Goal: Task Accomplishment & Management: Manage account settings

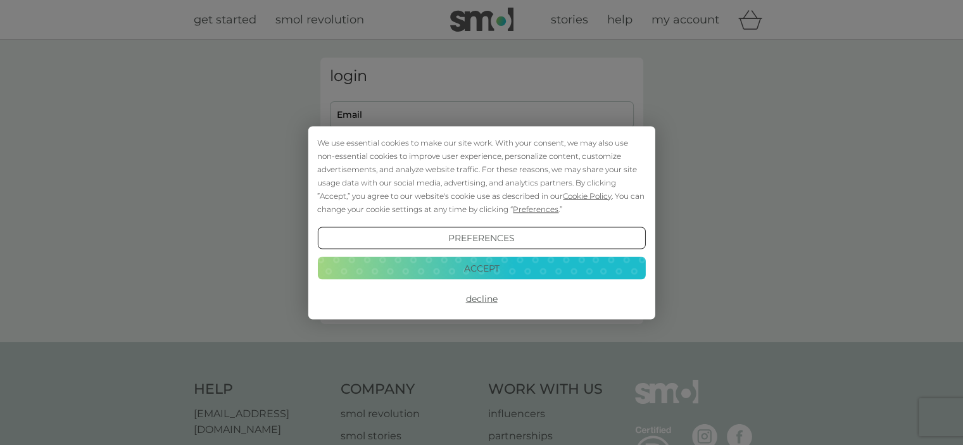
click at [435, 270] on button "Accept" at bounding box center [481, 268] width 328 height 23
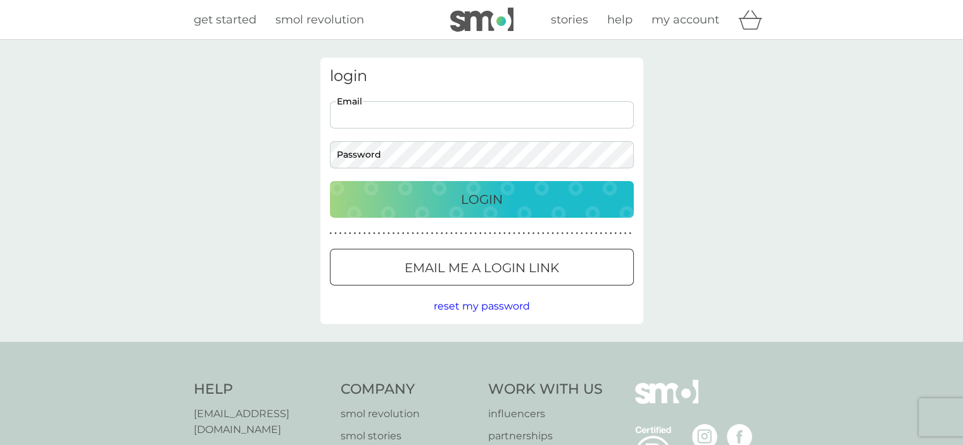
click at [415, 120] on input "Email" at bounding box center [482, 114] width 304 height 27
type input "bencalvert101@gmail.com"
click at [449, 266] on p "Email me a login link" at bounding box center [481, 268] width 154 height 20
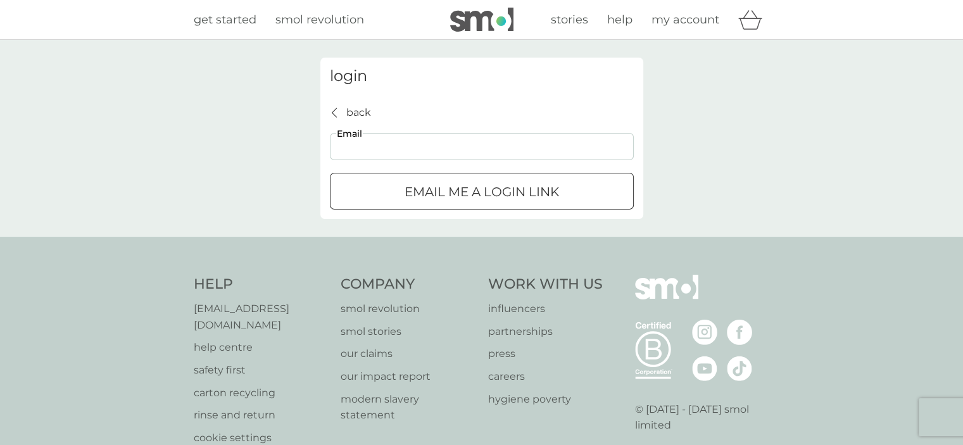
click at [405, 153] on input "Email" at bounding box center [482, 146] width 304 height 27
type input "bencalvert101@gmail.com"
click at [419, 182] on p "Email me a login link" at bounding box center [481, 192] width 154 height 20
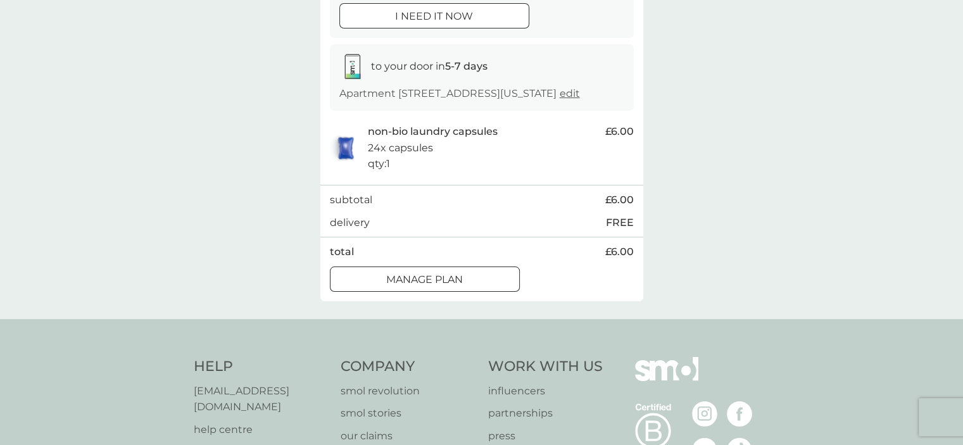
scroll to position [174, 0]
click at [435, 284] on div at bounding box center [425, 277] width 46 height 13
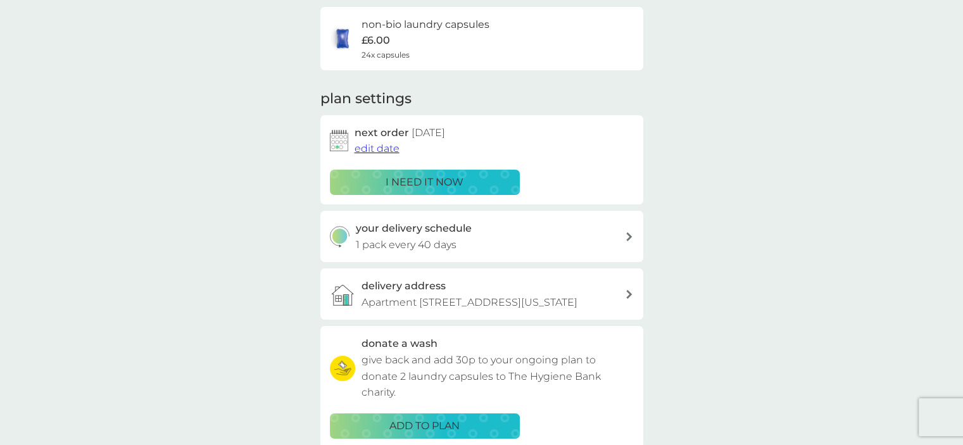
scroll to position [101, 0]
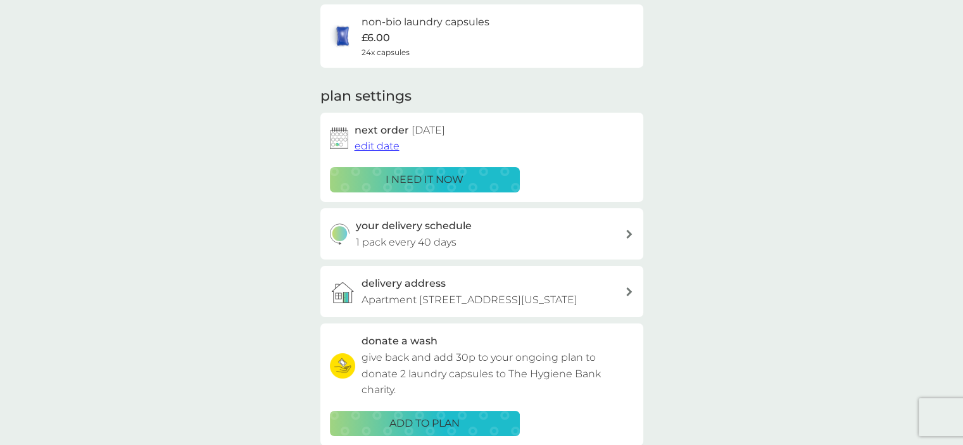
click at [610, 232] on div "your delivery schedule 1 pack every 40 days" at bounding box center [490, 234] width 269 height 32
select select "42"
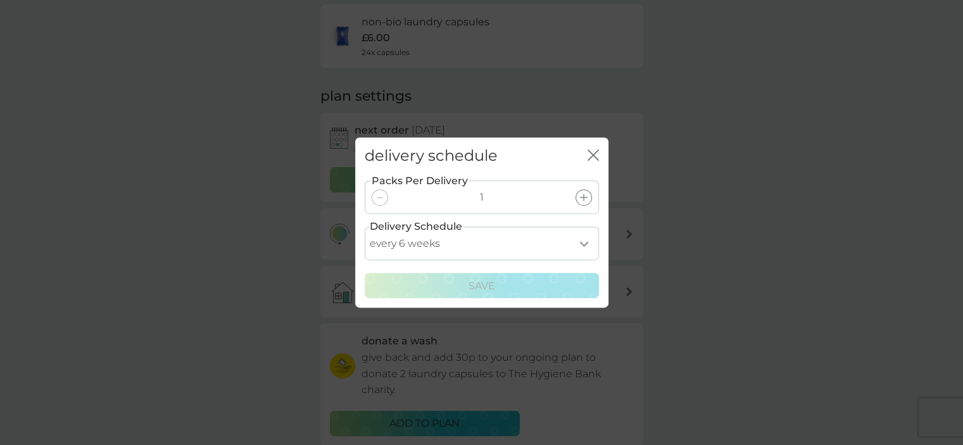
click at [596, 154] on icon "close" at bounding box center [592, 154] width 11 height 11
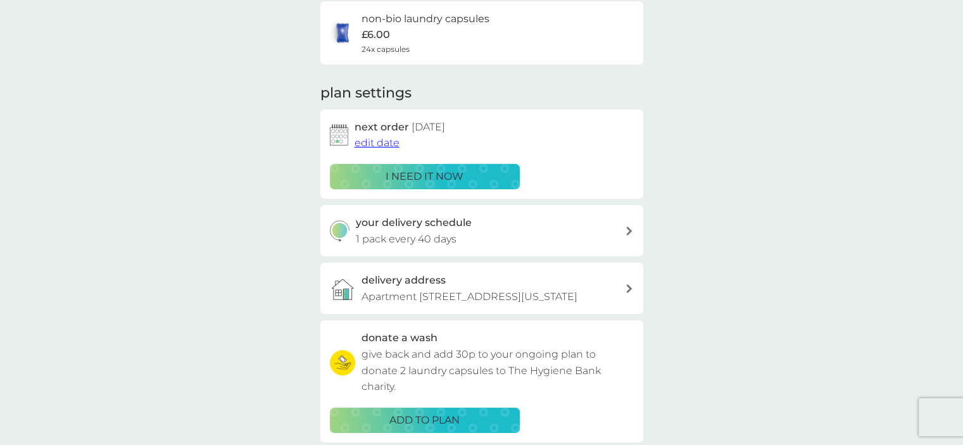
scroll to position [111, 0]
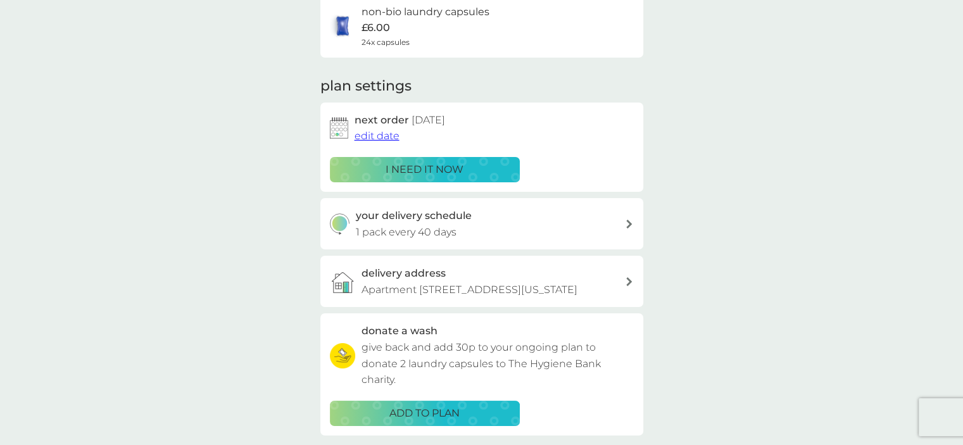
click at [378, 138] on span "edit date" at bounding box center [376, 136] width 45 height 12
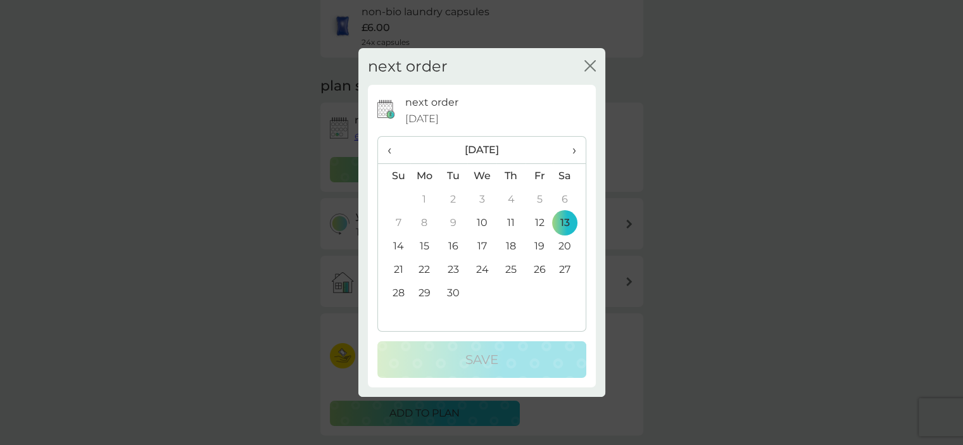
click at [570, 150] on span "›" at bounding box center [569, 150] width 13 height 27
click at [425, 244] on td "13" at bounding box center [424, 245] width 29 height 23
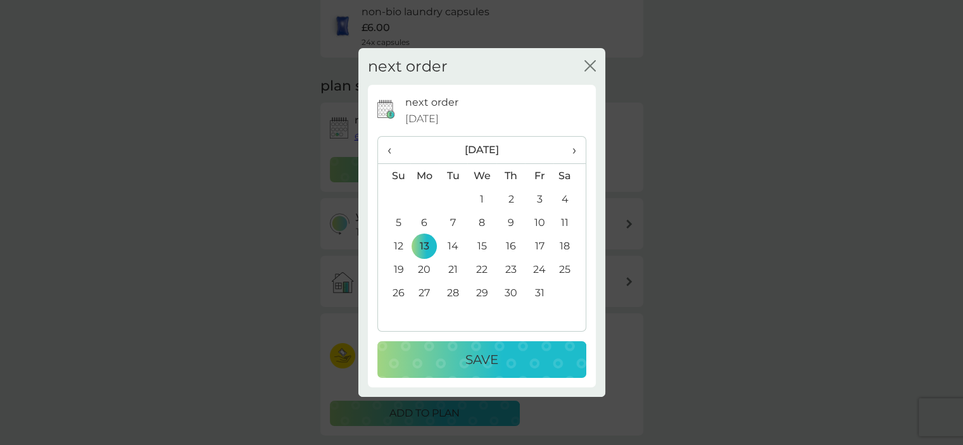
click at [465, 351] on p "Save" at bounding box center [481, 359] width 33 height 20
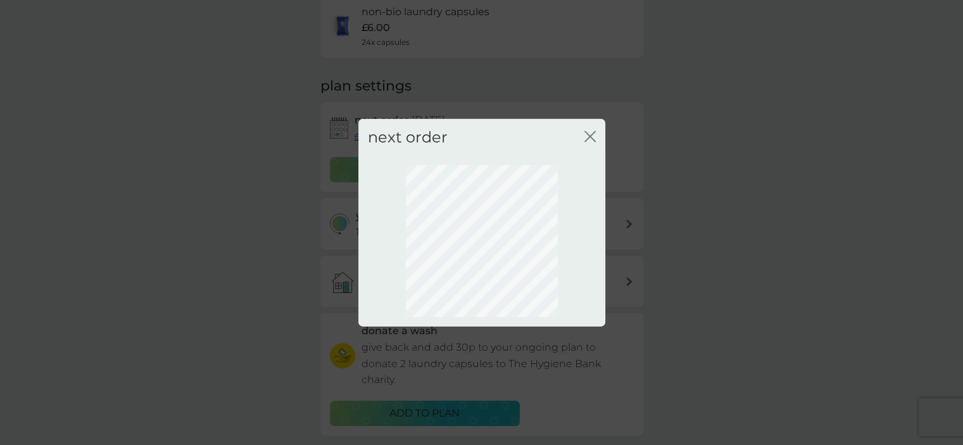
scroll to position [85, 0]
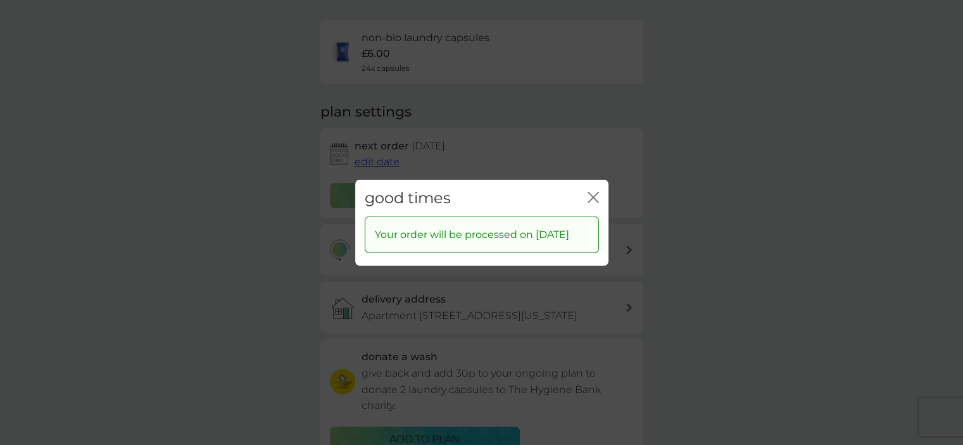
click at [590, 191] on icon "close" at bounding box center [592, 196] width 11 height 11
